Goal: Task Accomplishment & Management: Use online tool/utility

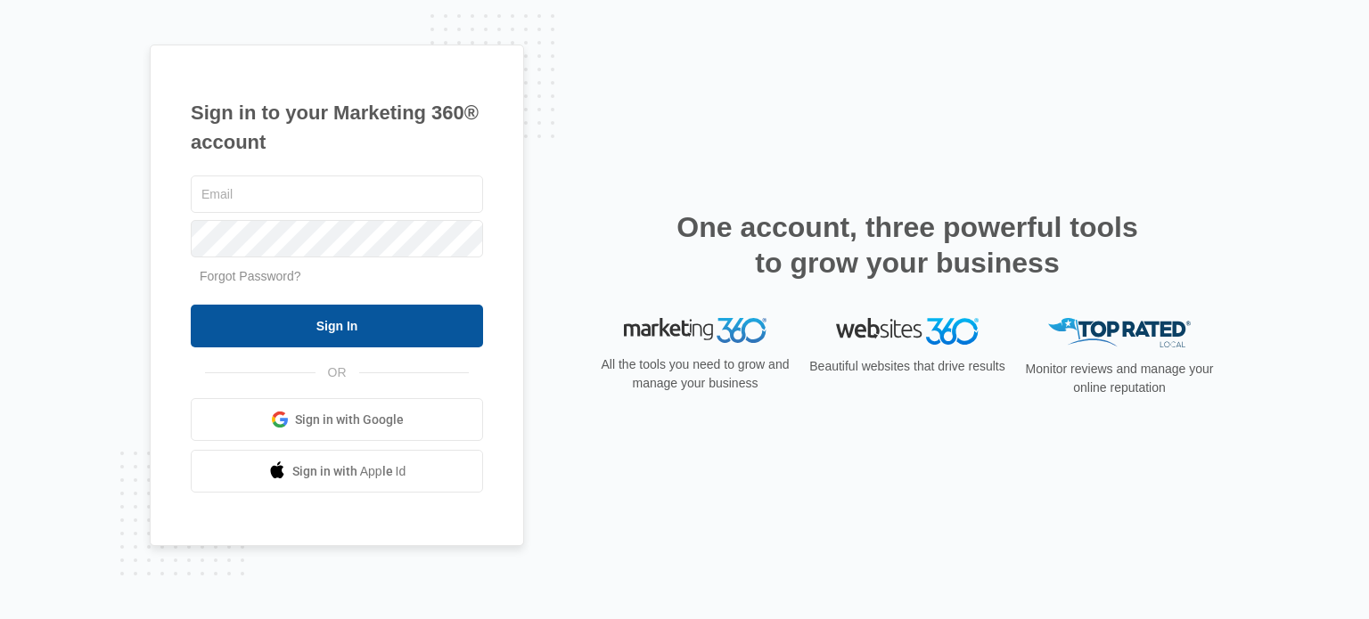
type input "[EMAIL_ADDRESS][DOMAIN_NAME]"
click at [314, 315] on input "Sign In" at bounding box center [337, 326] width 292 height 43
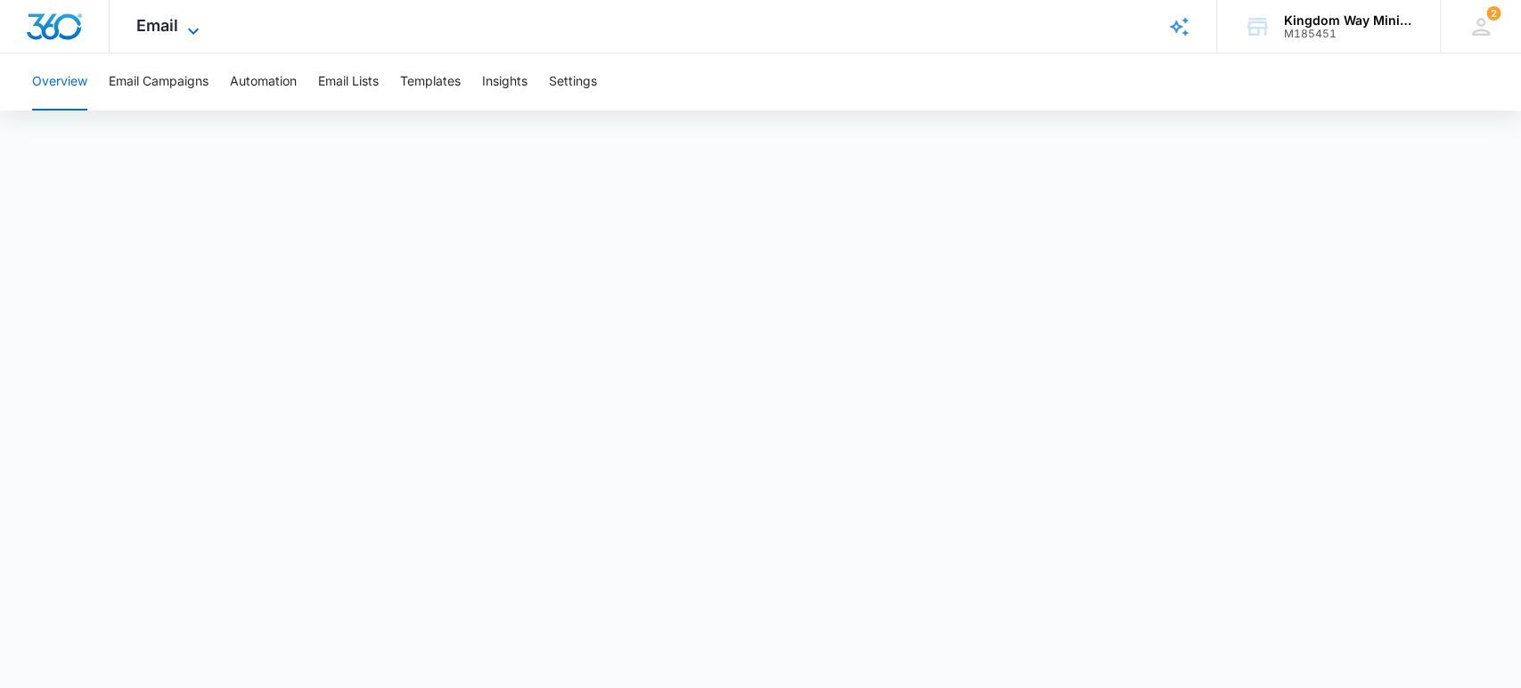
click at [185, 27] on icon at bounding box center [193, 30] width 21 height 21
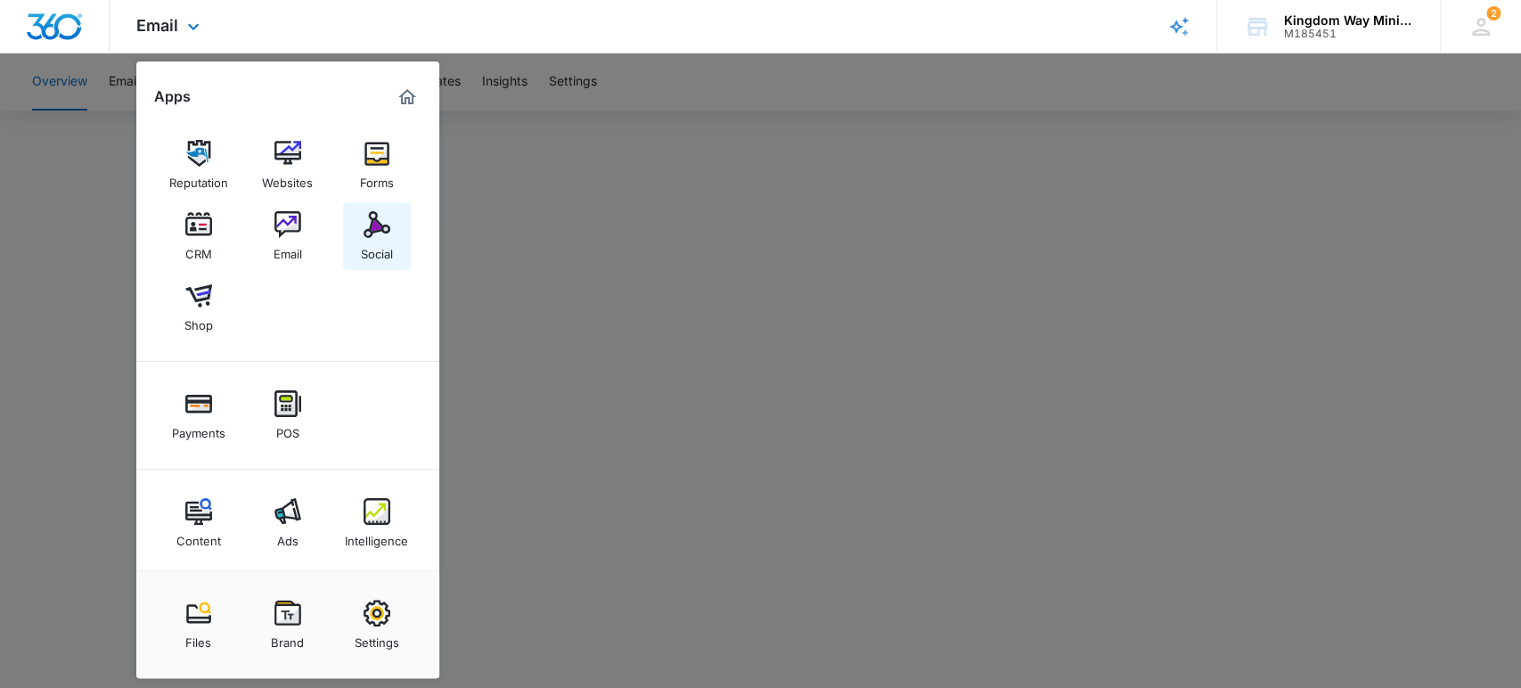
click at [364, 241] on div "Social" at bounding box center [377, 249] width 32 height 23
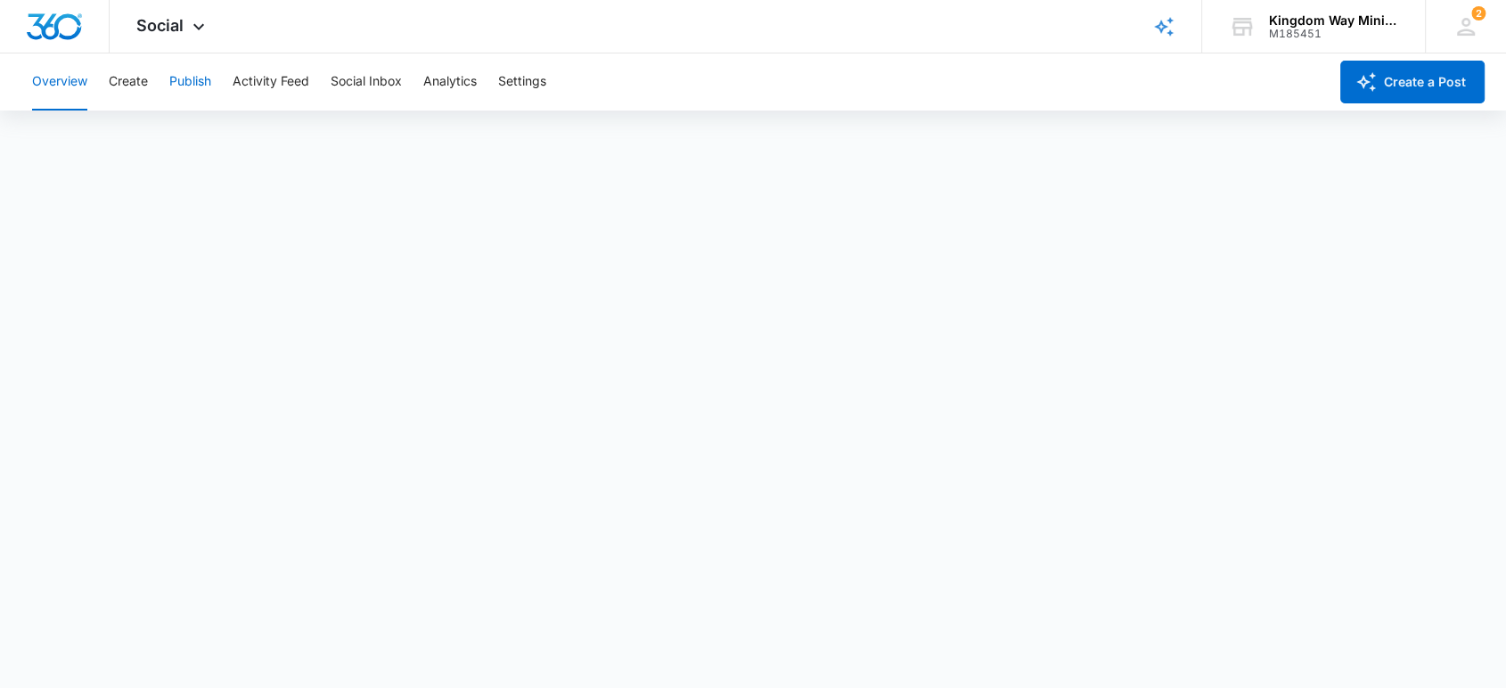
click at [187, 78] on button "Publish" at bounding box center [190, 81] width 42 height 57
